Goal: Transaction & Acquisition: Purchase product/service

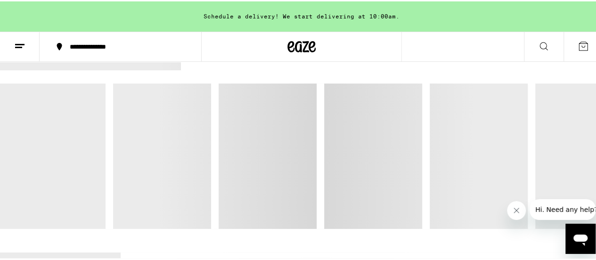
click at [517, 210] on icon "Close message from company" at bounding box center [517, 210] width 8 height 8
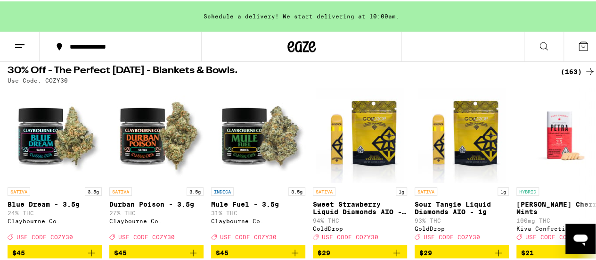
scroll to position [34, 0]
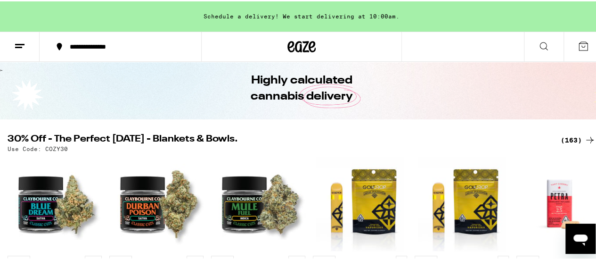
click at [565, 136] on div "(163)" at bounding box center [578, 138] width 35 height 11
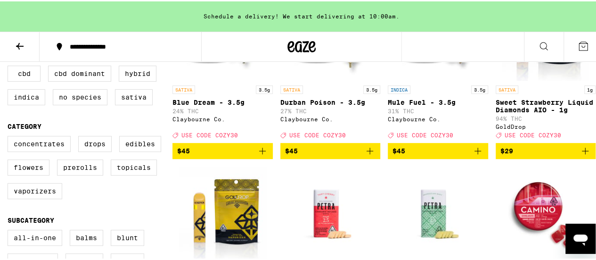
scroll to position [182, 0]
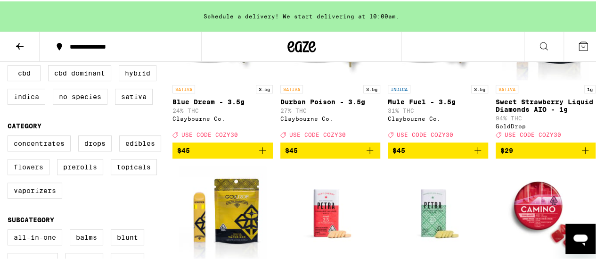
click at [31, 173] on label "Flowers" at bounding box center [29, 165] width 42 height 16
click at [10, 136] on input "Flowers" at bounding box center [9, 135] width 0 height 0
checkbox input "true"
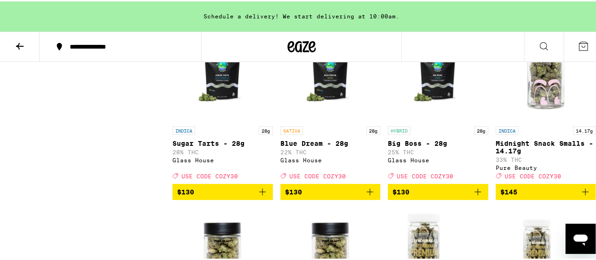
scroll to position [1215, 0]
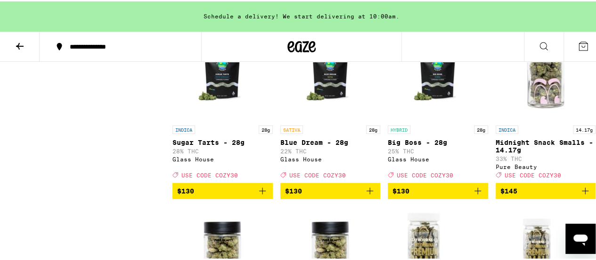
click at [200, 195] on span "$130" at bounding box center [222, 189] width 91 height 11
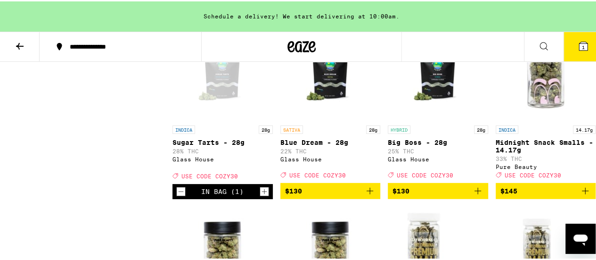
click at [580, 42] on icon at bounding box center [583, 45] width 8 height 8
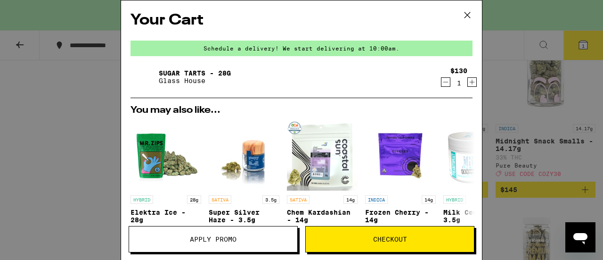
click at [228, 239] on span "Apply Promo" at bounding box center [213, 239] width 47 height 7
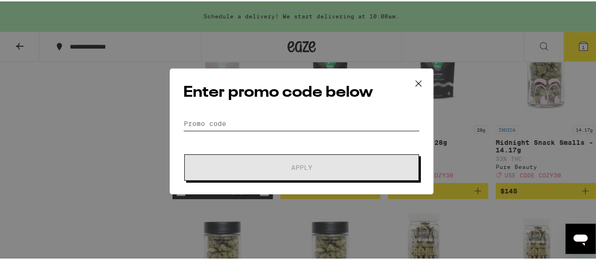
click at [201, 122] on input "Promo Code" at bounding box center [301, 122] width 237 height 14
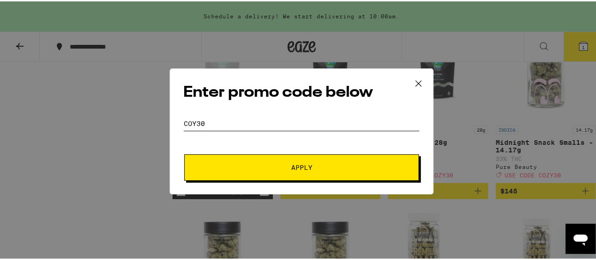
click at [189, 123] on input "coy30" at bounding box center [301, 122] width 237 height 14
type input "cozy30"
click at [287, 172] on button "Apply" at bounding box center [301, 166] width 235 height 26
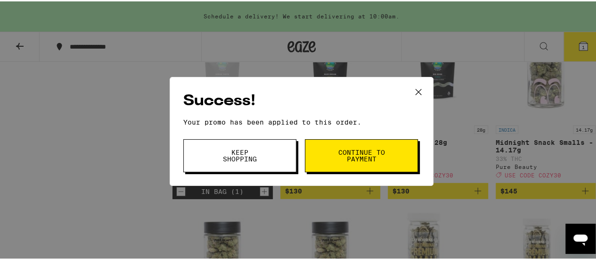
click at [337, 156] on span "Continue to payment" at bounding box center [361, 153] width 48 height 13
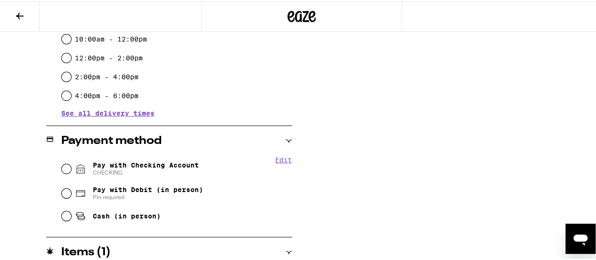
scroll to position [300, 0]
click at [63, 167] on input "Pay with Checking Account CHECKING" at bounding box center [66, 166] width 9 height 9
radio input "true"
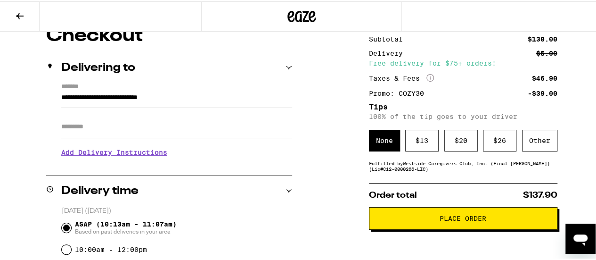
scroll to position [92, 0]
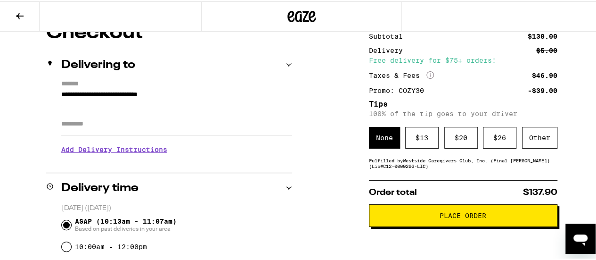
click at [99, 150] on h3 "Add Delivery Instructions" at bounding box center [176, 148] width 231 height 22
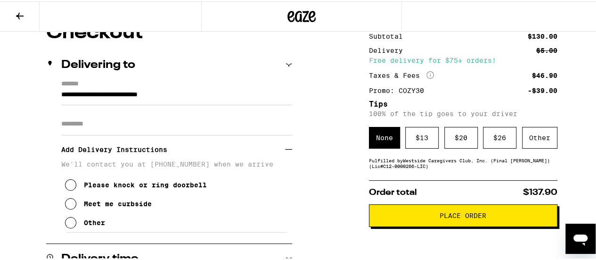
click at [68, 208] on icon at bounding box center [70, 202] width 11 height 11
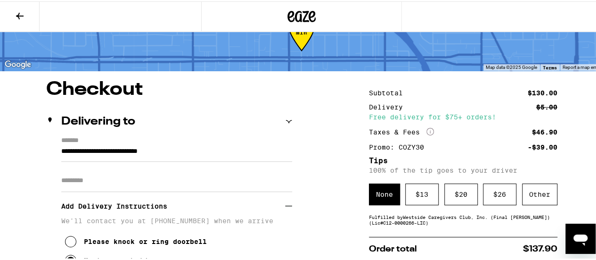
scroll to position [30, 0]
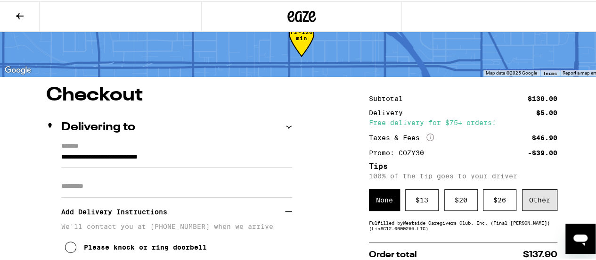
click at [534, 202] on div "Other" at bounding box center [539, 199] width 35 height 22
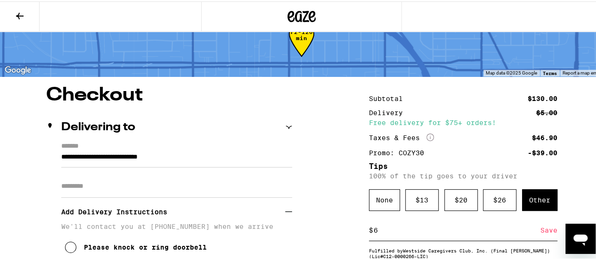
type input "6"
click at [543, 232] on div "Save" at bounding box center [548, 228] width 17 height 21
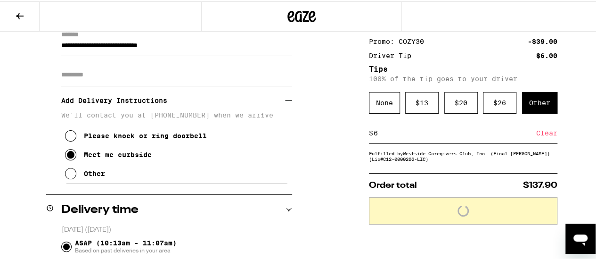
scroll to position [160, 0]
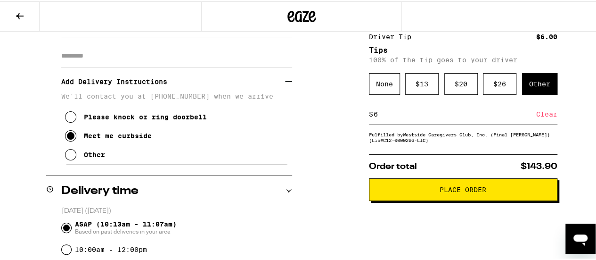
click at [415, 191] on span "Place Order" at bounding box center [463, 188] width 172 height 7
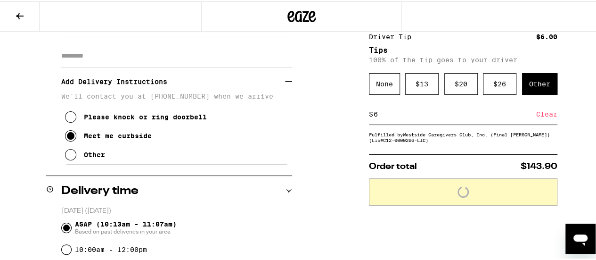
scroll to position [0, 0]
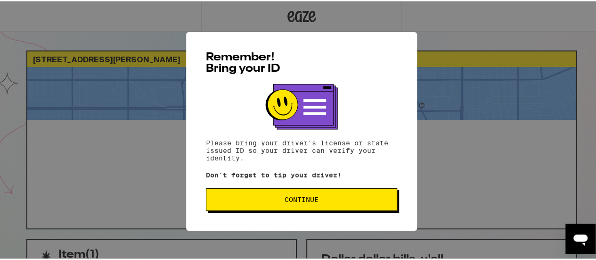
click at [273, 200] on span "Continue" at bounding box center [301, 198] width 175 height 7
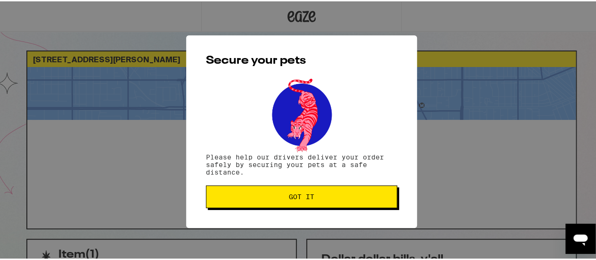
click at [278, 197] on span "Got it" at bounding box center [301, 195] width 175 height 7
